Goal: Information Seeking & Learning: Learn about a topic

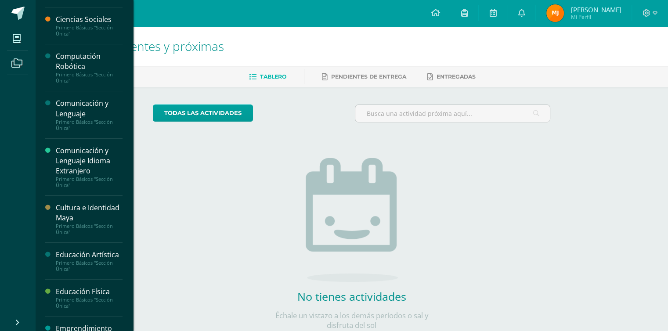
scroll to position [29, 0]
click at [88, 219] on div "Cultura e Identidad Maya" at bounding box center [89, 213] width 67 height 20
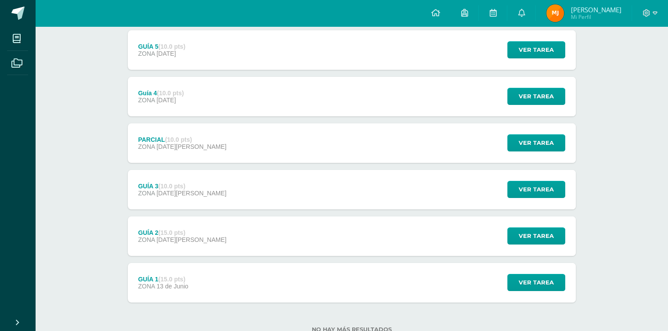
scroll to position [119, 0]
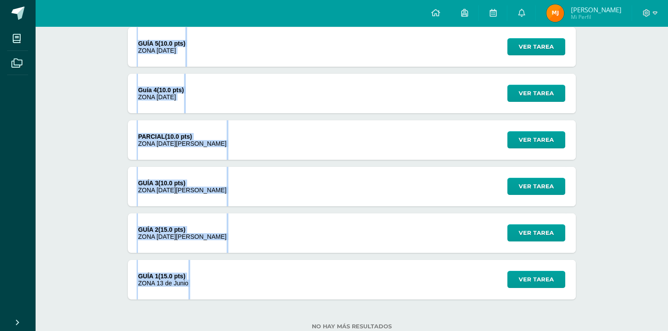
copy div "GUÍA 5 (10.0 pts) ZONA 25 de Julio Ver tarea GUÍA 5 Cultura e Identidad Maya Ca…"
drag, startPoint x: 88, startPoint y: 28, endPoint x: 205, endPoint y: 280, distance: 277.3
click at [205, 280] on div "Cultura e Identidad Maya Primero Básicos "Sección Única" Anuncios Actividades U…" at bounding box center [351, 132] width 633 height 451
